Goal: Transaction & Acquisition: Purchase product/service

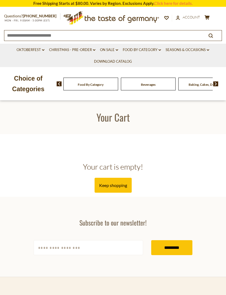
click at [140, 49] on link "Food By Category dropdown_arrow" at bounding box center [142, 50] width 38 height 6
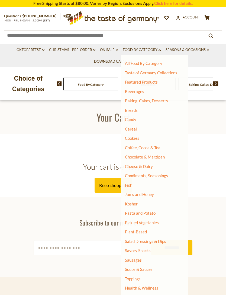
click at [137, 110] on link "Breads" at bounding box center [131, 110] width 13 height 5
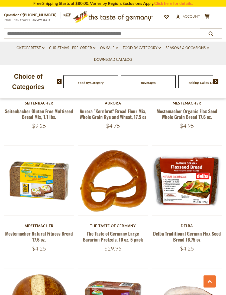
scroll to position [683, 0]
click at [37, 97] on button "Quick View" at bounding box center [39, 91] width 37 height 12
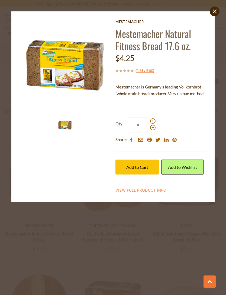
click at [145, 164] on span "Add to Cart" at bounding box center [137, 166] width 22 height 5
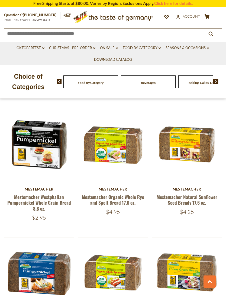
scroll to position [1344, 0]
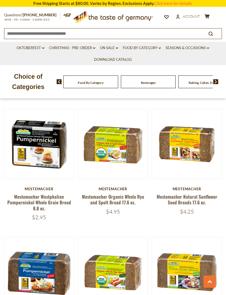
click at [200, 196] on link "Mestemacher Natural Sunflower Seed Breads 17.6 oz." at bounding box center [187, 199] width 61 height 12
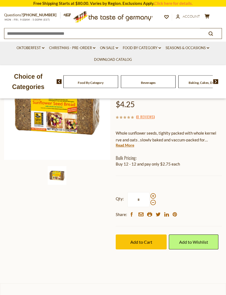
scroll to position [75, 0]
click at [143, 239] on span "Add to Cart" at bounding box center [141, 241] width 22 height 5
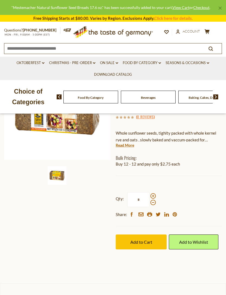
click at [74, 225] on div "Home Food By Category Breads Mestemacher Natural Sunflower Seed Breads 17.6 oz.…" at bounding box center [113, 148] width 226 height 225
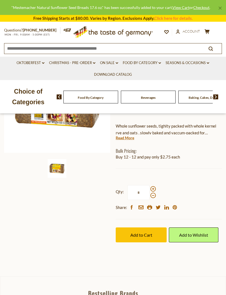
scroll to position [89, 0]
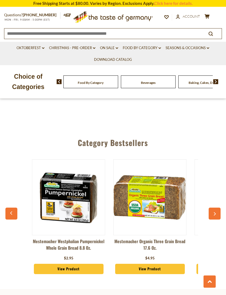
scroll to position [1644, 0]
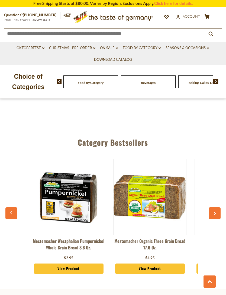
click at [174, 196] on img at bounding box center [150, 196] width 73 height 73
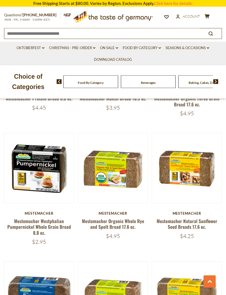
scroll to position [1313, 0]
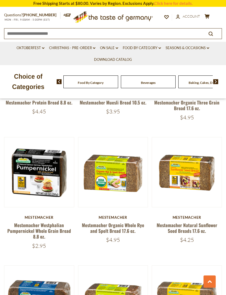
click at [200, 180] on link at bounding box center [187, 172] width 59 height 59
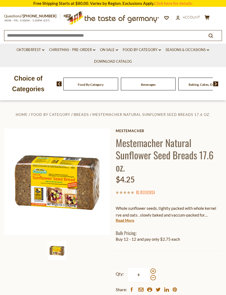
click at [144, 52] on link "Food By Category dropdown_arrow" at bounding box center [142, 50] width 38 height 6
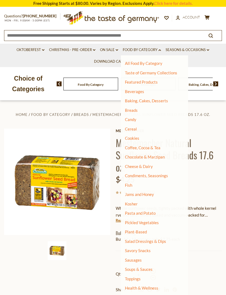
click at [133, 121] on link "Candy" at bounding box center [130, 119] width 11 height 5
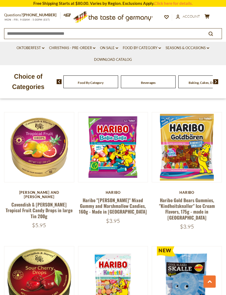
scroll to position [632, 0]
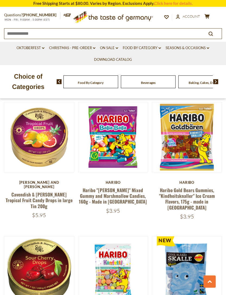
click at [39, 53] on button "Quick View" at bounding box center [39, 47] width 37 height 12
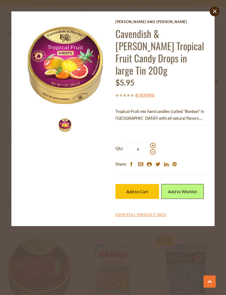
click at [141, 189] on span "Add to Cart" at bounding box center [137, 191] width 22 height 5
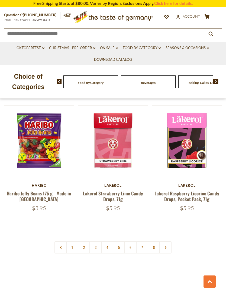
scroll to position [1537, 0]
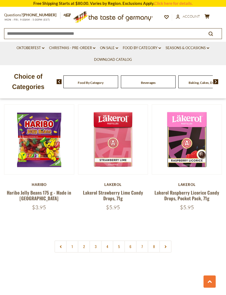
click at [86, 240] on link "2" at bounding box center [84, 246] width 12 height 12
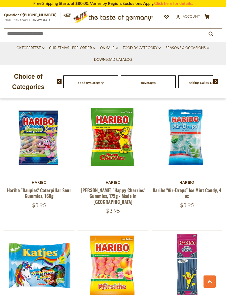
scroll to position [748, 0]
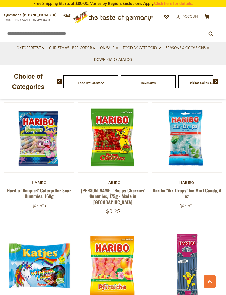
click at [196, 156] on link at bounding box center [187, 137] width 59 height 59
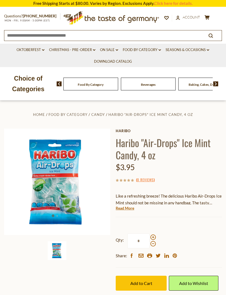
click at [67, 193] on img at bounding box center [57, 181] width 106 height 106
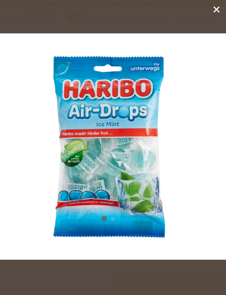
click at [214, 12] on line at bounding box center [216, 9] width 5 height 5
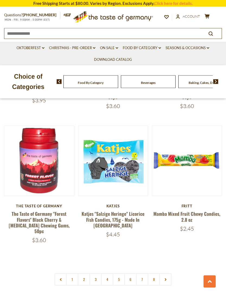
scroll to position [1508, 0]
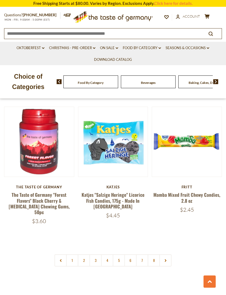
click at [167, 254] on link at bounding box center [165, 260] width 12 height 12
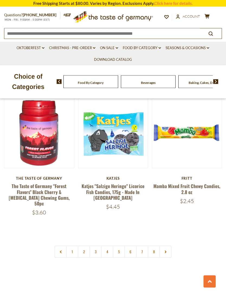
scroll to position [1518, 0]
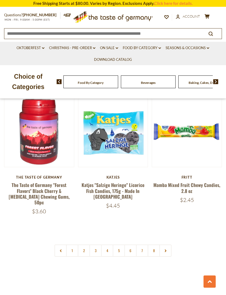
click at [166, 249] on icon at bounding box center [165, 250] width 3 height 3
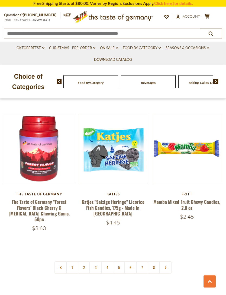
scroll to position [1501, 0]
click at [96, 261] on link "3" at bounding box center [95, 267] width 12 height 12
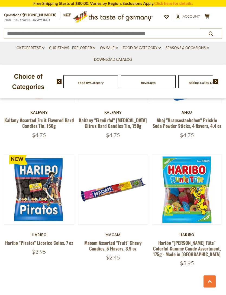
scroll to position [1468, 0]
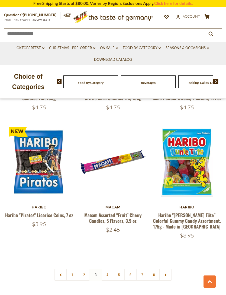
click at [110, 268] on link "4" at bounding box center [107, 274] width 12 height 12
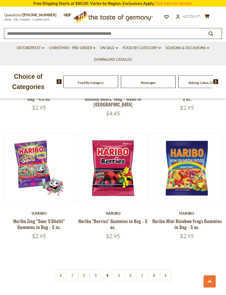
scroll to position [1478, 0]
click at [122, 269] on link "5" at bounding box center [119, 275] width 12 height 12
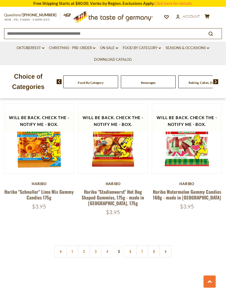
scroll to position [1522, 0]
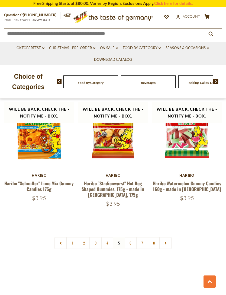
click at [131, 237] on link "6" at bounding box center [130, 243] width 12 height 12
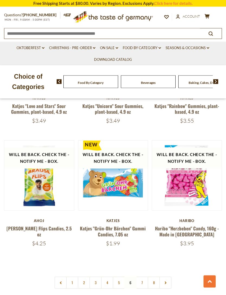
scroll to position [1547, 0]
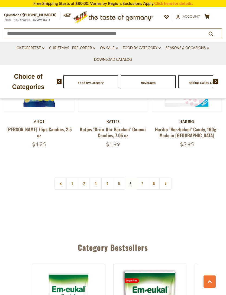
click at [143, 177] on link "7" at bounding box center [142, 183] width 12 height 12
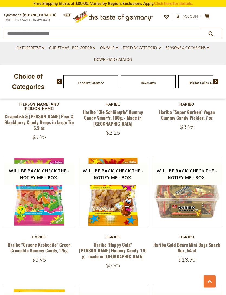
scroll to position [1211, 0]
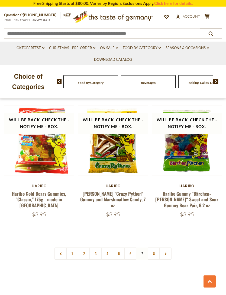
click at [157, 247] on link "8" at bounding box center [154, 253] width 12 height 12
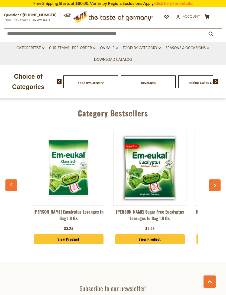
scroll to position [1689, 0]
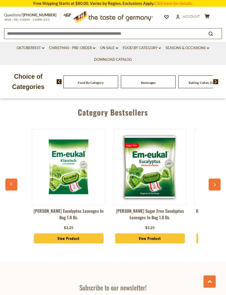
click at [83, 150] on img at bounding box center [68, 166] width 73 height 73
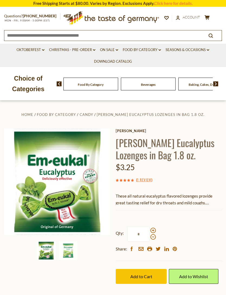
click at [142, 274] on span "Add to Cart" at bounding box center [141, 275] width 22 height 5
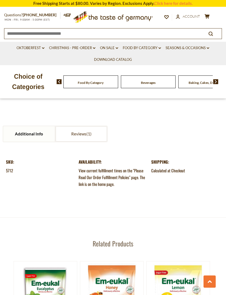
scroll to position [528, 0]
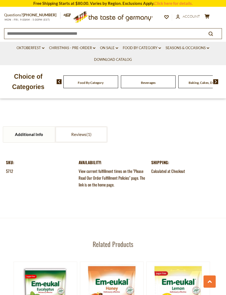
click at [128, 50] on link "Food By Category dropdown_arrow" at bounding box center [142, 48] width 38 height 6
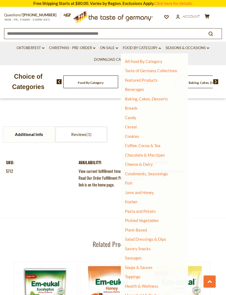
click at [114, 50] on link "On Sale dropdown_arrow" at bounding box center [109, 48] width 18 height 6
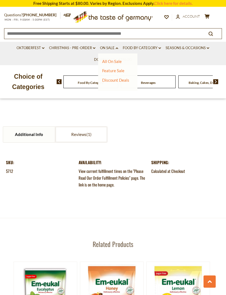
click at [121, 71] on link "Feature Sale" at bounding box center [113, 70] width 22 height 5
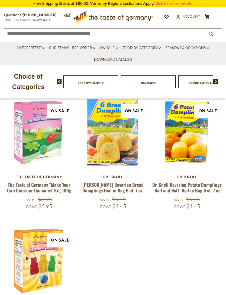
scroll to position [218, 0]
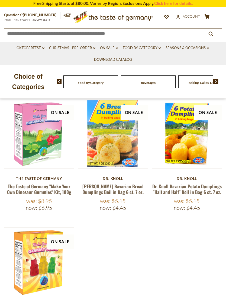
click at [195, 159] on link at bounding box center [187, 133] width 59 height 59
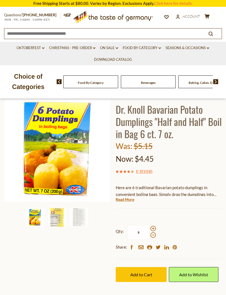
scroll to position [40, 0]
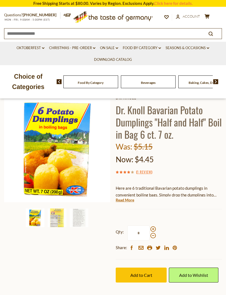
click at [144, 273] on span "Add to Cart" at bounding box center [141, 274] width 22 height 5
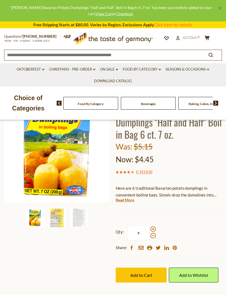
click at [210, 35] on button "cart $13.65" at bounding box center [207, 38] width 7 height 7
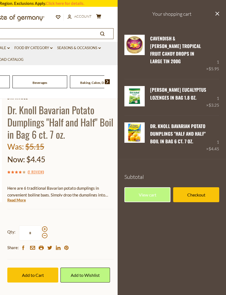
click at [101, 220] on div "Qty: * Share: facebook email printer twitter linkedin pinterest" at bounding box center [60, 238] width 106 height 42
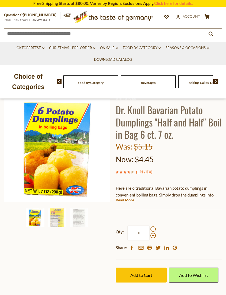
click at [143, 48] on link "Food By Category dropdown_arrow" at bounding box center [142, 48] width 38 height 6
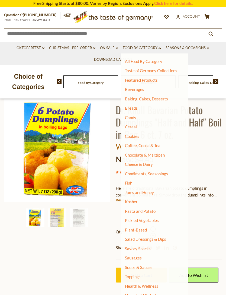
click at [135, 118] on link "Candy" at bounding box center [130, 117] width 11 height 5
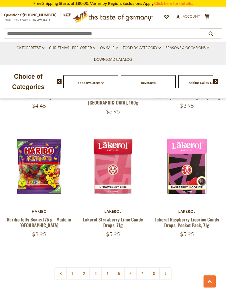
scroll to position [1508, 0]
click at [86, 267] on link "2" at bounding box center [84, 273] width 12 height 12
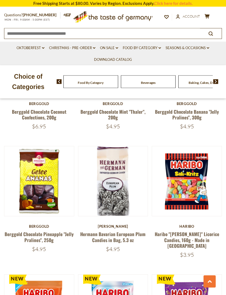
scroll to position [320, 0]
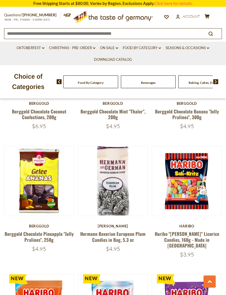
click at [37, 209] on link at bounding box center [39, 180] width 59 height 59
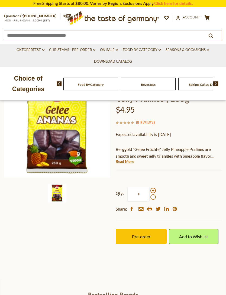
click at [146, 236] on span "Pre-order" at bounding box center [141, 236] width 18 height 5
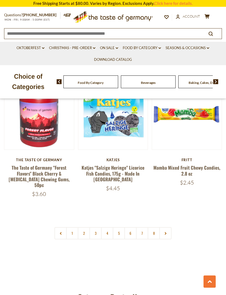
scroll to position [1535, 0]
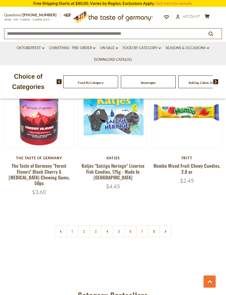
click at [86, 225] on link "2" at bounding box center [84, 231] width 12 height 12
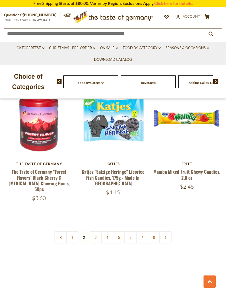
scroll to position [1533, 0]
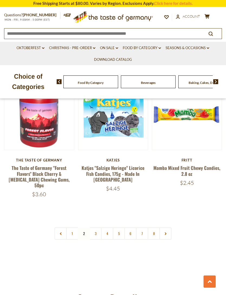
click at [98, 227] on link "3" at bounding box center [95, 233] width 12 height 12
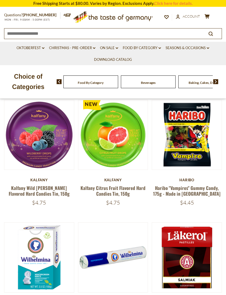
scroll to position [189, 0]
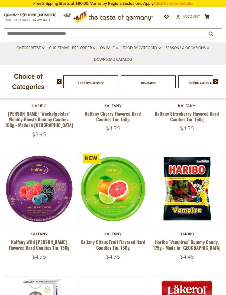
click at [119, 218] on img at bounding box center [113, 189] width 70 height 70
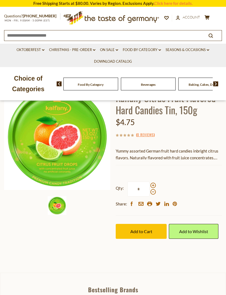
scroll to position [59, 0]
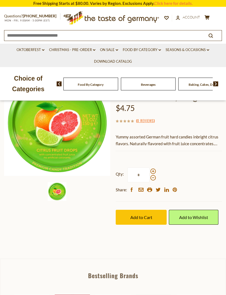
click at [145, 219] on button "Add to Cart" at bounding box center [141, 216] width 51 height 15
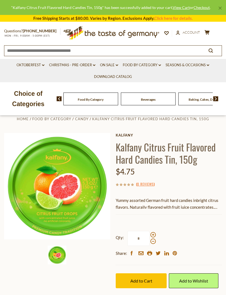
scroll to position [0, 0]
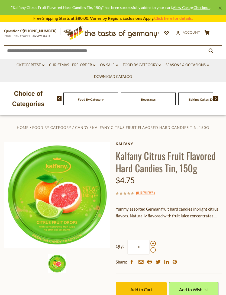
click at [148, 64] on link "Food By Category dropdown_arrow" at bounding box center [142, 65] width 38 height 6
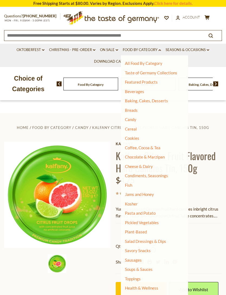
click at [137, 109] on link "Breads" at bounding box center [131, 110] width 13 height 5
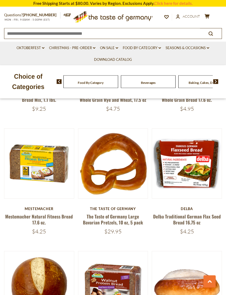
scroll to position [719, 0]
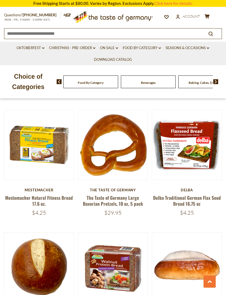
click at [48, 165] on link at bounding box center [39, 144] width 59 height 59
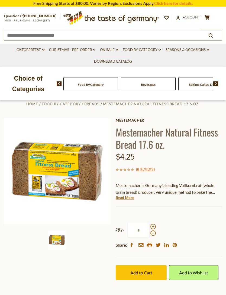
scroll to position [11, 0]
click at [140, 272] on span "Add to Cart" at bounding box center [141, 272] width 22 height 5
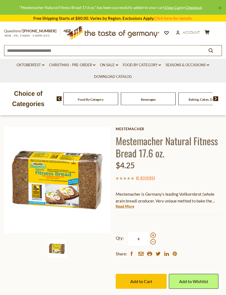
scroll to position [0, 0]
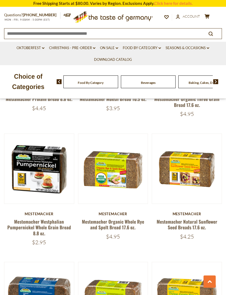
scroll to position [1323, 0]
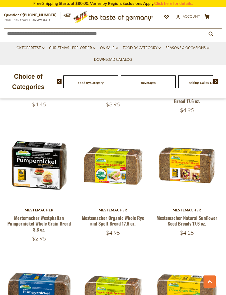
click at [117, 81] on button "Quick View" at bounding box center [113, 75] width 37 height 12
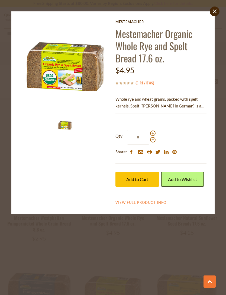
click at [34, 85] on img at bounding box center [65, 65] width 91 height 91
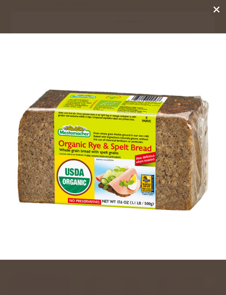
click at [217, 12] on icon at bounding box center [216, 9] width 8 height 8
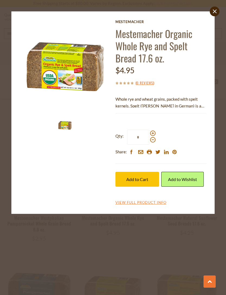
click at [214, 12] on icon at bounding box center [215, 11] width 4 height 4
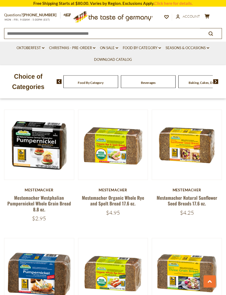
scroll to position [1344, 0]
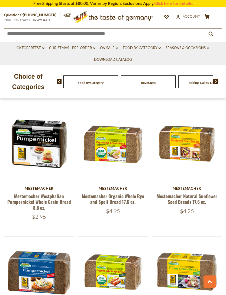
click at [202, 155] on link at bounding box center [187, 143] width 59 height 59
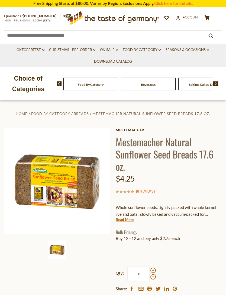
scroll to position [2, 0]
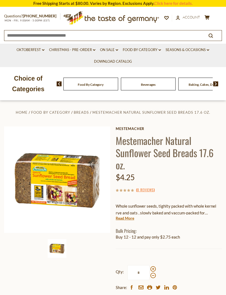
click at [42, 185] on img at bounding box center [57, 179] width 106 height 106
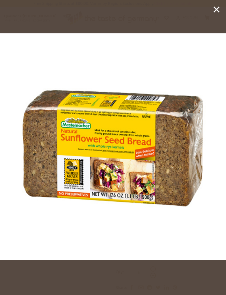
click at [215, 12] on icon at bounding box center [216, 9] width 8 height 8
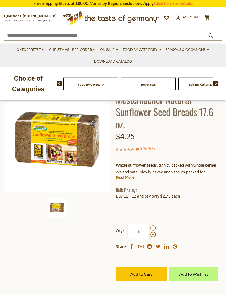
scroll to position [43, 0]
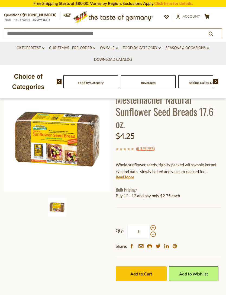
click at [137, 271] on span "Add to Cart" at bounding box center [141, 273] width 22 height 5
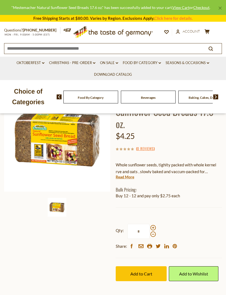
click at [210, 31] on button "cart $31.85" at bounding box center [207, 32] width 7 height 7
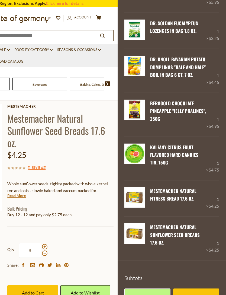
scroll to position [0, 0]
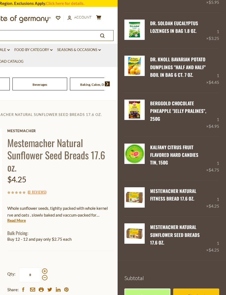
click at [89, 248] on div "Mestemacher Mestemacher Natural Sunflower Seed Breads 17.6 oz. $4.25 ( 0 Review…" at bounding box center [60, 232] width 106 height 208
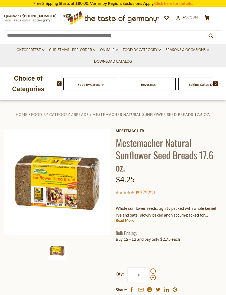
click at [155, 51] on link "Food By Category dropdown_arrow" at bounding box center [142, 50] width 38 height 6
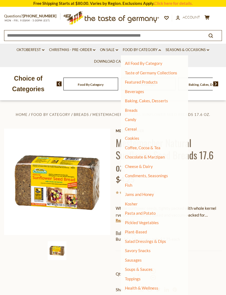
click at [136, 120] on link "Candy" at bounding box center [130, 119] width 11 height 5
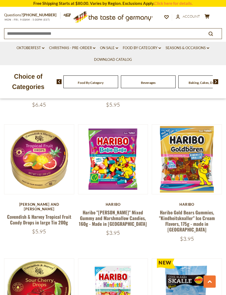
scroll to position [608, 0]
click at [41, 156] on link at bounding box center [39, 159] width 59 height 59
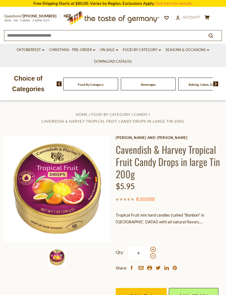
click at [138, 292] on span "Add to Cart" at bounding box center [141, 294] width 22 height 5
click at [145, 52] on link "Food By Category dropdown_arrow" at bounding box center [142, 50] width 38 height 6
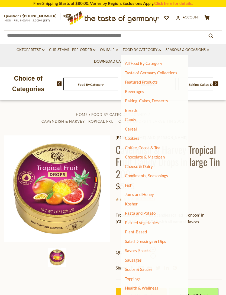
click at [165, 175] on link "Condiments, Seasonings" at bounding box center [146, 175] width 43 height 5
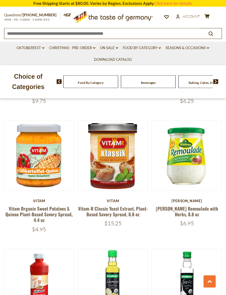
scroll to position [1007, 0]
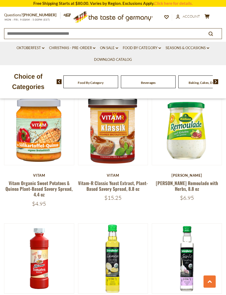
click at [192, 137] on link at bounding box center [187, 130] width 59 height 59
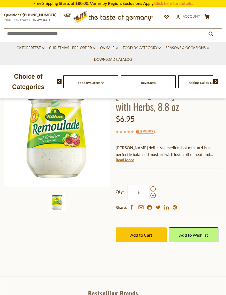
scroll to position [50, 0]
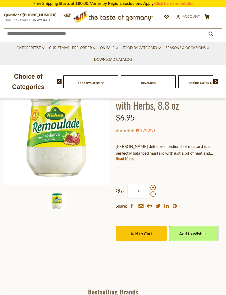
click at [140, 234] on span "Add to Cart" at bounding box center [141, 233] width 22 height 5
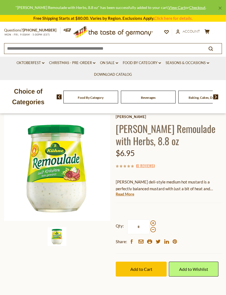
scroll to position [0, 0]
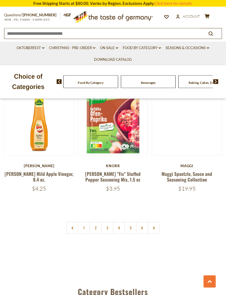
scroll to position [1523, 0]
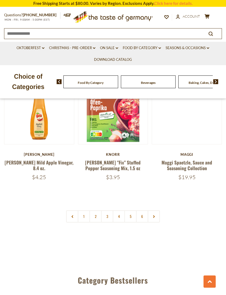
click at [98, 210] on link "2" at bounding box center [95, 216] width 12 height 12
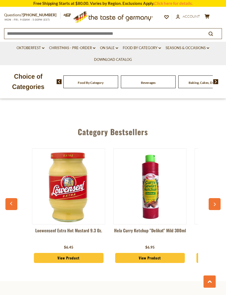
scroll to position [1659, 0]
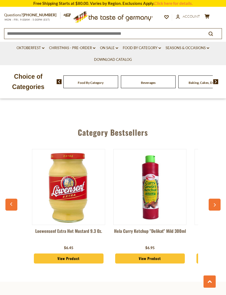
click at [158, 171] on img at bounding box center [150, 186] width 73 height 73
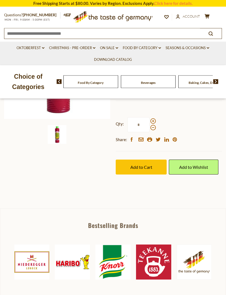
scroll to position [112, 0]
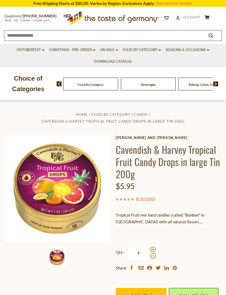
click at [149, 51] on link "Food By Category dropdown_arrow" at bounding box center [142, 50] width 38 height 6
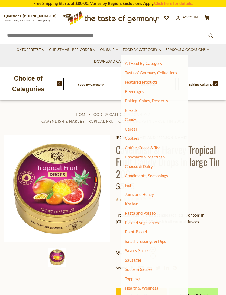
click at [157, 175] on link "Condiments, Seasonings" at bounding box center [146, 175] width 43 height 5
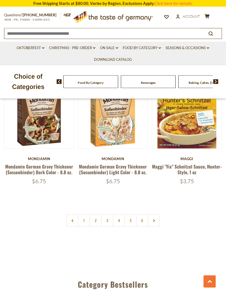
scroll to position [1509, 0]
click at [98, 214] on link "2" at bounding box center [95, 220] width 12 height 12
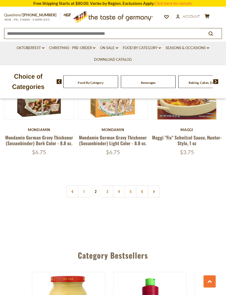
scroll to position [1538, 0]
click at [108, 185] on link "3" at bounding box center [107, 191] width 12 height 12
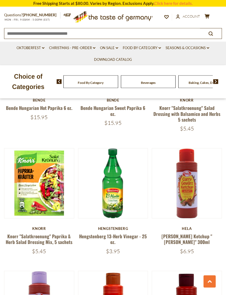
scroll to position [813, 0]
click at [190, 203] on link at bounding box center [187, 183] width 59 height 59
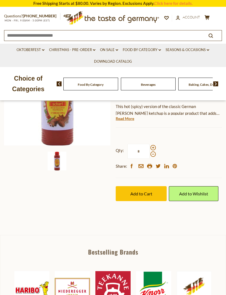
scroll to position [89, 0]
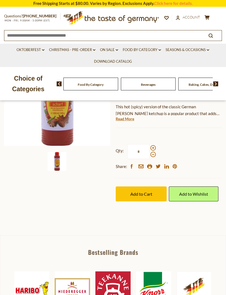
click at [145, 191] on span "Add to Cart" at bounding box center [141, 193] width 22 height 5
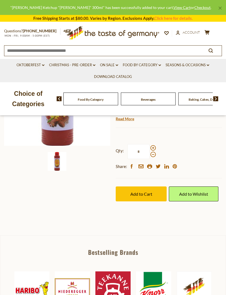
click at [156, 65] on link "Food By Category dropdown_arrow" at bounding box center [142, 65] width 38 height 6
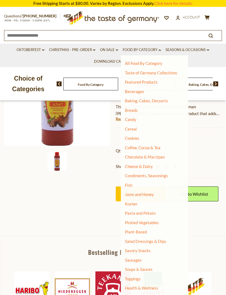
click at [154, 157] on link "Chocolate & Marzipan" at bounding box center [145, 156] width 40 height 5
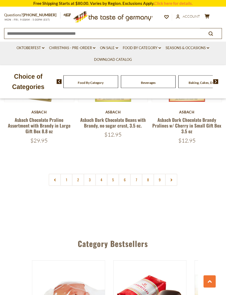
scroll to position [1572, 0]
click at [79, 173] on link "2" at bounding box center [78, 179] width 12 height 12
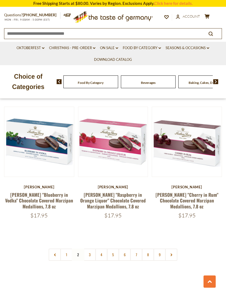
scroll to position [1516, 0]
click at [92, 248] on link "3" at bounding box center [90, 254] width 12 height 12
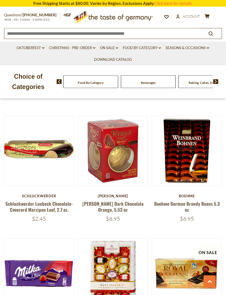
scroll to position [1260, 0]
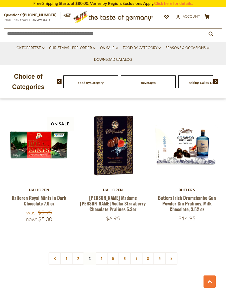
click at [102, 252] on link "4" at bounding box center [101, 258] width 12 height 12
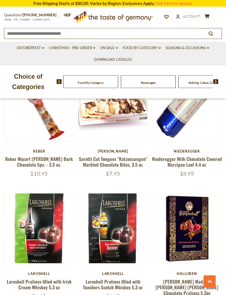
scroll to position [518, 0]
click at [181, 130] on link at bounding box center [187, 105] width 59 height 59
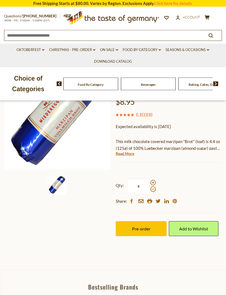
scroll to position [72, 0]
click at [143, 227] on span "Pre-order" at bounding box center [141, 228] width 18 height 5
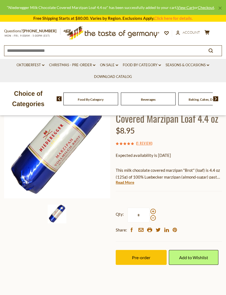
scroll to position [0, 0]
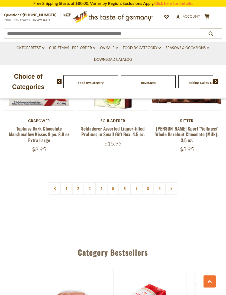
scroll to position [1569, 0]
click at [90, 182] on link "3" at bounding box center [90, 188] width 12 height 12
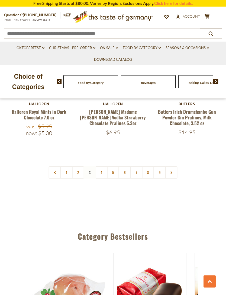
scroll to position [1610, 0]
click at [101, 166] on link "4" at bounding box center [101, 172] width 12 height 12
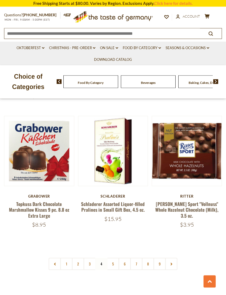
scroll to position [1491, 0]
click at [116, 257] on link "5" at bounding box center [113, 263] width 12 height 12
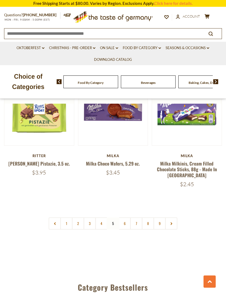
scroll to position [1510, 0]
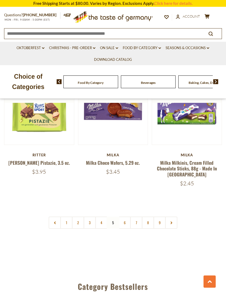
click at [126, 216] on link "6" at bounding box center [125, 222] width 12 height 12
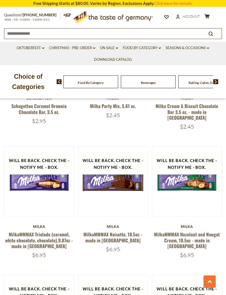
scroll to position [446, 0]
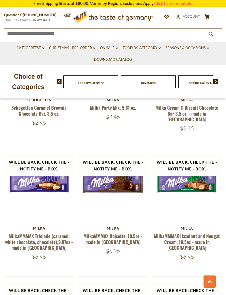
click at [149, 49] on link "Food By Category dropdown_arrow" at bounding box center [142, 48] width 38 height 6
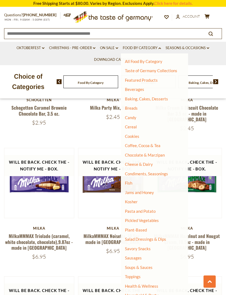
click at [155, 98] on link "Baking, Cakes, Desserts" at bounding box center [146, 98] width 43 height 5
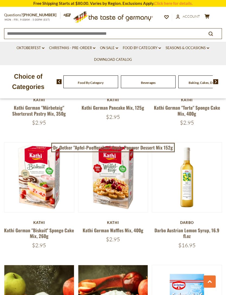
scroll to position [576, 0]
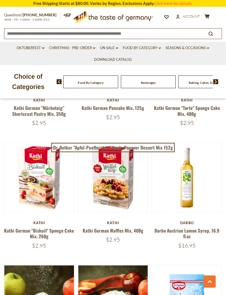
click at [151, 50] on link "Food By Category dropdown_arrow" at bounding box center [142, 48] width 38 height 6
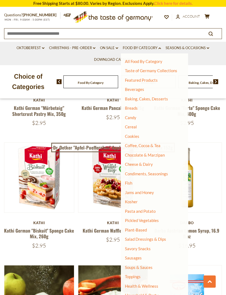
click at [144, 246] on link "Savory Snacks" at bounding box center [138, 248] width 26 height 5
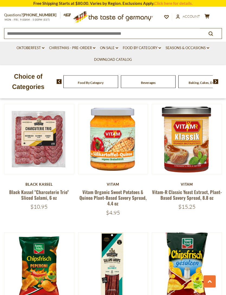
scroll to position [870, 0]
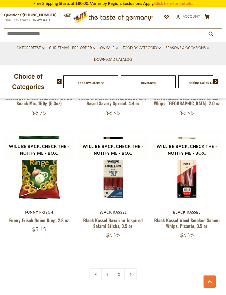
click at [121, 268] on link "2" at bounding box center [119, 274] width 12 height 12
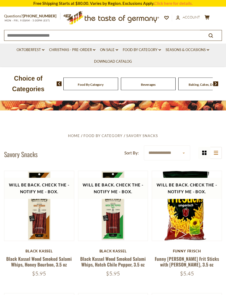
scroll to position [0, 0]
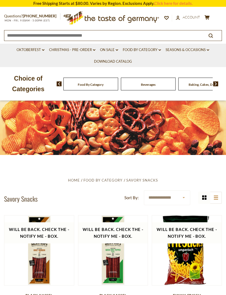
click at [156, 52] on link "Food By Category dropdown_arrow" at bounding box center [142, 50] width 38 height 6
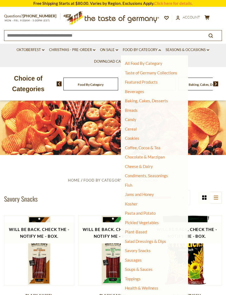
click at [137, 257] on link "Sausages" at bounding box center [133, 259] width 17 height 5
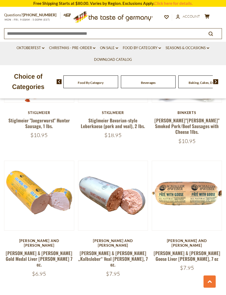
scroll to position [1491, 0]
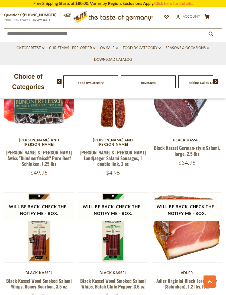
scroll to position [1428, 0]
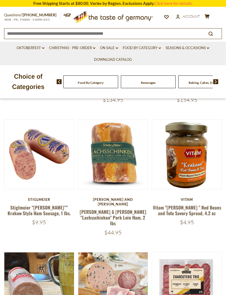
scroll to position [189, 0]
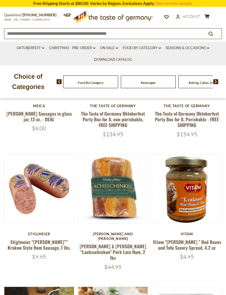
click at [33, 203] on link at bounding box center [39, 188] width 59 height 59
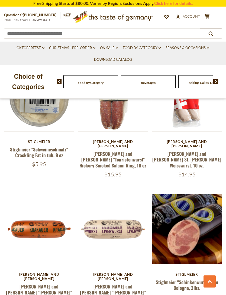
scroll to position [683, 0]
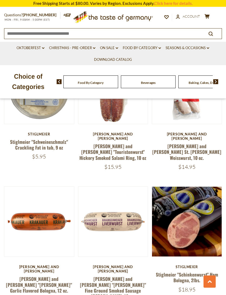
click at [43, 208] on link at bounding box center [39, 221] width 59 height 59
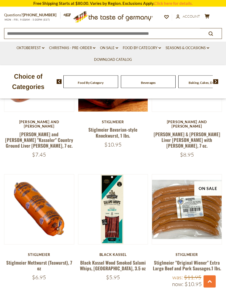
scroll to position [965, 0]
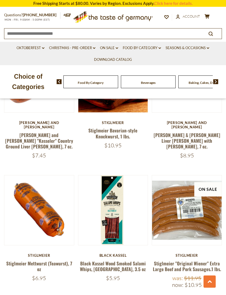
click at [147, 50] on link "Food By Category dropdown_arrow" at bounding box center [142, 48] width 38 height 6
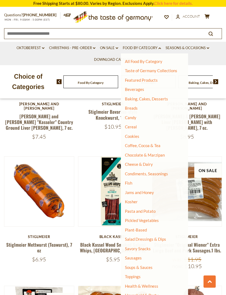
scroll to position [984, 0]
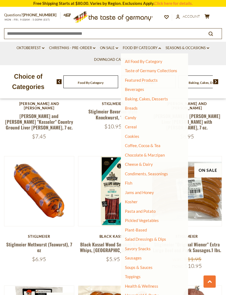
click at [153, 291] on link "Household & Party" at bounding box center [142, 295] width 34 height 8
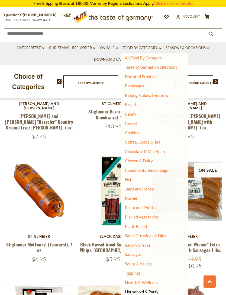
scroll to position [3, 0]
click at [153, 294] on link "All Household & Party" at bounding box center [147, 300] width 39 height 5
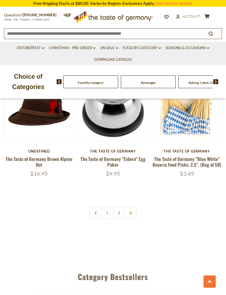
click at [121, 213] on link "2" at bounding box center [119, 212] width 12 height 12
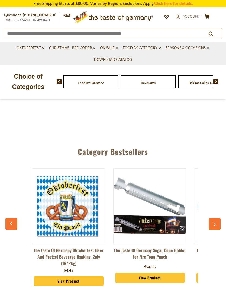
scroll to position [135, 0]
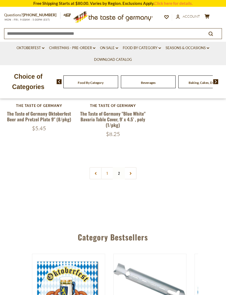
click at [154, 50] on link "Food By Category dropdown_arrow" at bounding box center [142, 48] width 38 height 6
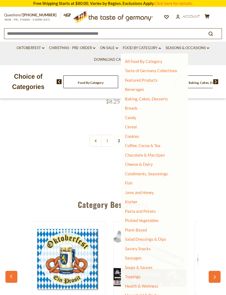
scroll to position [169, 0]
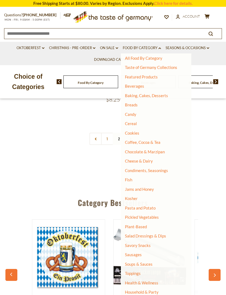
scroll to position [3, 0]
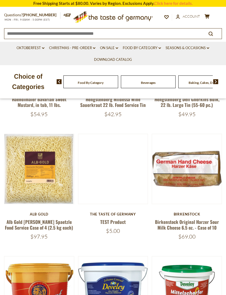
scroll to position [275, 0]
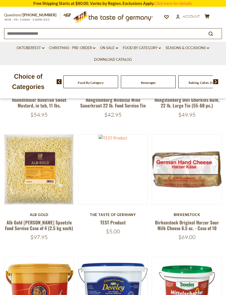
click at [153, 50] on link "Food By Category dropdown_arrow" at bounding box center [142, 48] width 38 height 6
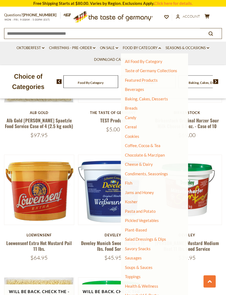
scroll to position [377, 0]
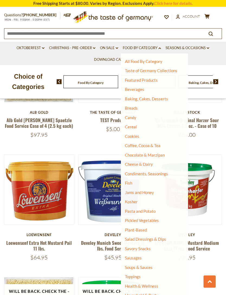
click at [153, 283] on link "Health & Wellness" at bounding box center [141, 286] width 33 height 8
click at [156, 291] on link "All Health & Wellness" at bounding box center [147, 293] width 39 height 5
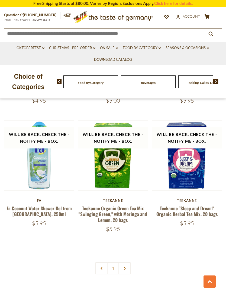
scroll to position [1465, 0]
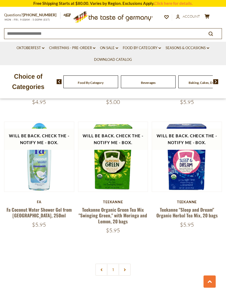
click at [126, 268] on icon at bounding box center [124, 269] width 3 height 3
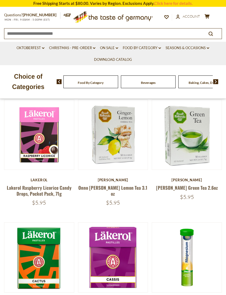
scroll to position [237, 0]
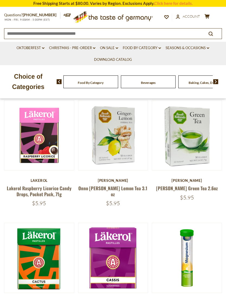
click at [205, 19] on button "cart $54.7" at bounding box center [207, 17] width 7 height 7
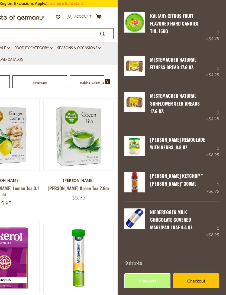
scroll to position [193, 0]
click at [153, 276] on link "View cart" at bounding box center [147, 280] width 46 height 15
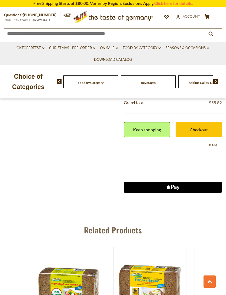
scroll to position [587, 0]
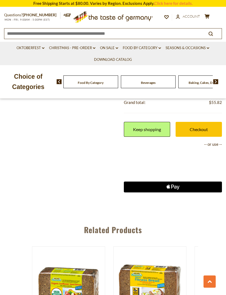
click at [207, 128] on link "Checkout" at bounding box center [199, 129] width 46 height 15
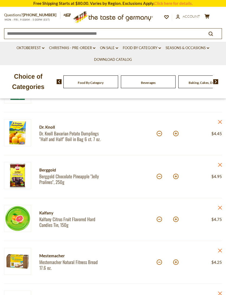
scroll to position [139, 0]
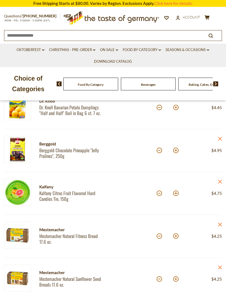
scroll to position [168, 0]
